Goal: Task Accomplishment & Management: Manage account settings

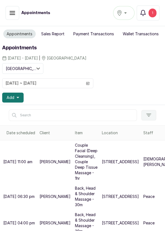
click at [153, 14] on div "1" at bounding box center [153, 13] width 8 height 9
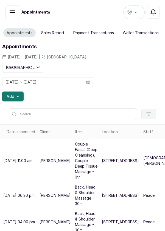
scroll to position [0, 24]
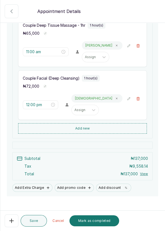
scroll to position [126, 0]
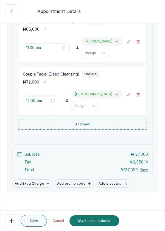
click at [99, 221] on button "Mark as completed" at bounding box center [95, 220] width 50 height 11
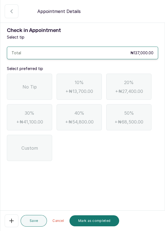
scroll to position [0, 0]
click at [20, 81] on div "No Tip" at bounding box center [29, 86] width 45 height 26
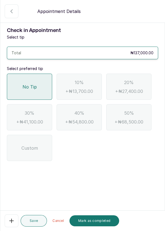
click at [101, 223] on button "Mark as completed" at bounding box center [95, 220] width 50 height 11
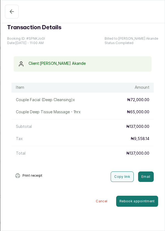
click at [10, 12] on icon "button" at bounding box center [12, 11] width 7 height 7
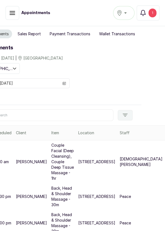
click at [153, 13] on div "1" at bounding box center [153, 13] width 8 height 9
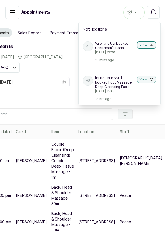
click at [142, 46] on button "View" at bounding box center [146, 44] width 19 height 7
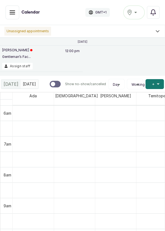
scroll to position [185, 0]
click at [154, 16] on button "Notifications" at bounding box center [153, 12] width 13 height 13
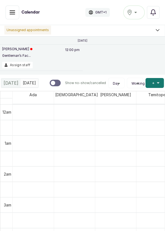
scroll to position [0, 0]
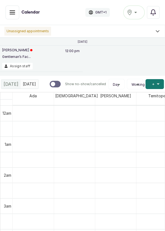
click at [156, 13] on icon "button" at bounding box center [153, 13] width 5 height 6
